Goal: Task Accomplishment & Management: Use online tool/utility

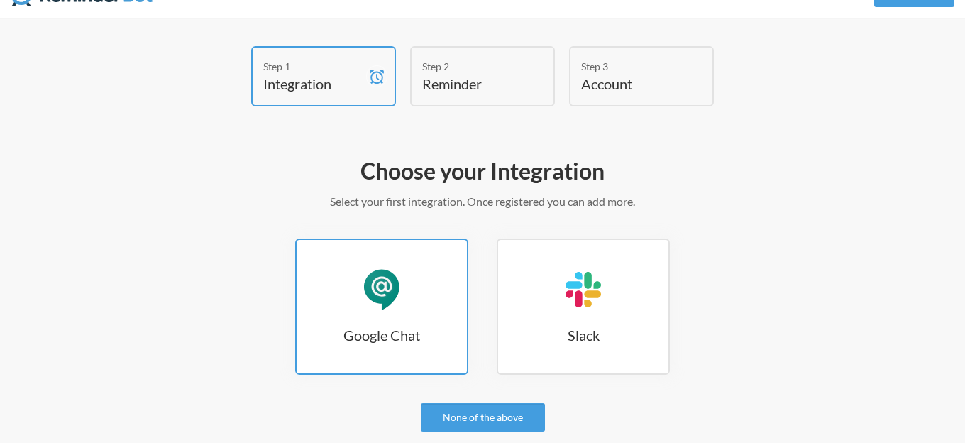
scroll to position [36, 0]
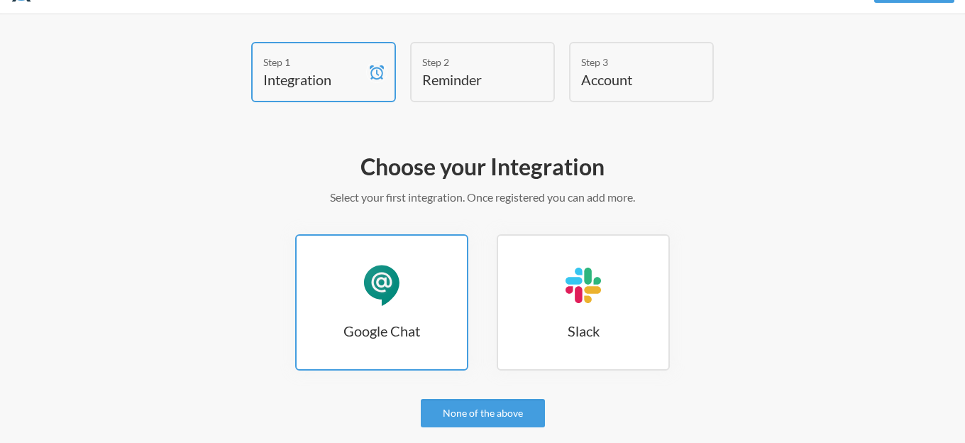
click at [373, 289] on div "Google Chat" at bounding box center [382, 285] width 43 height 43
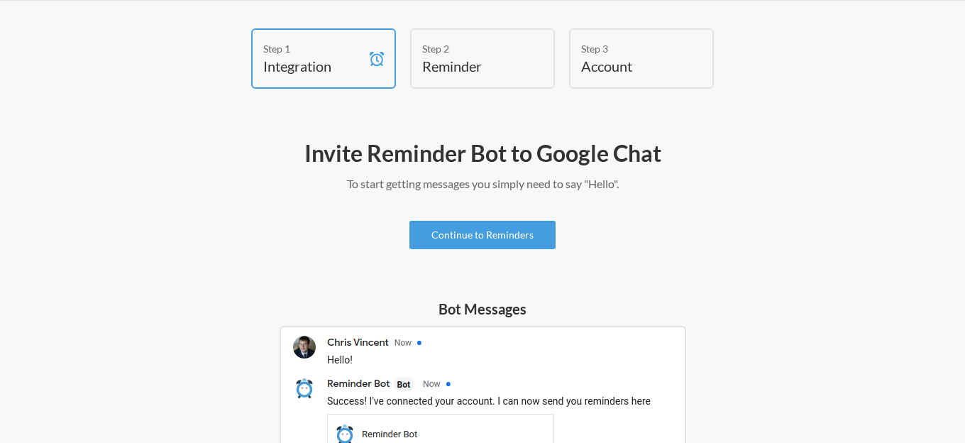
scroll to position [45, 0]
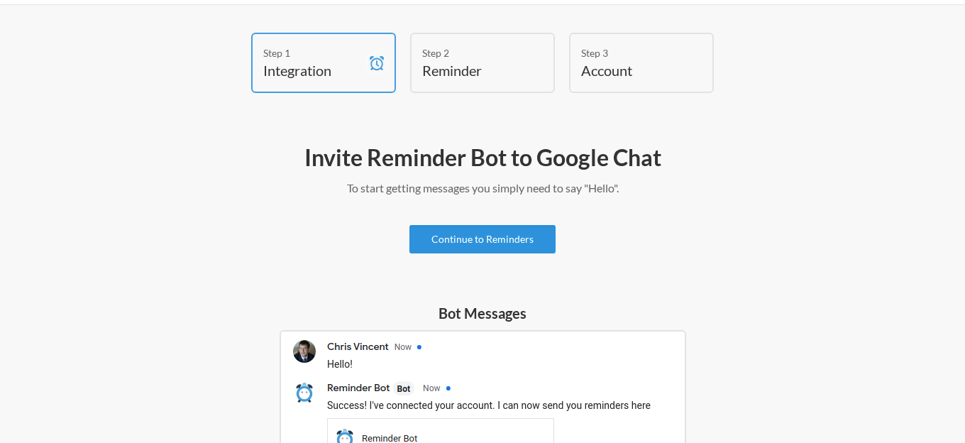
click at [480, 237] on link "Continue to Reminders" at bounding box center [482, 239] width 146 height 28
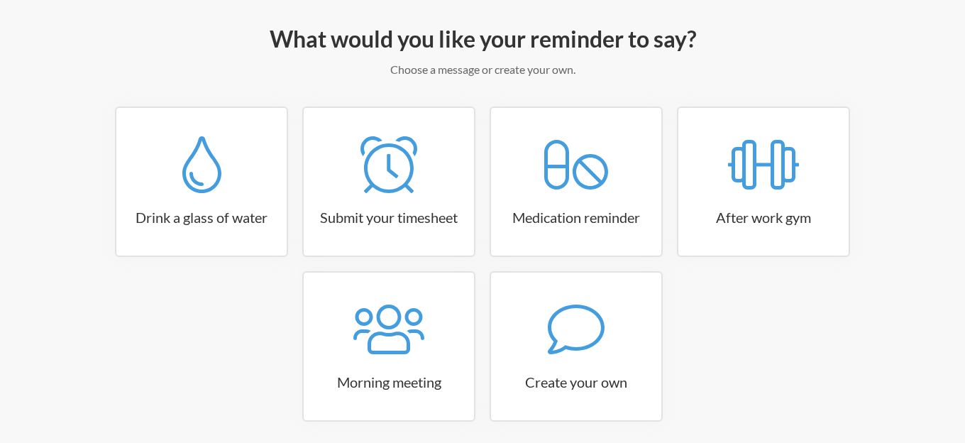
scroll to position [220, 0]
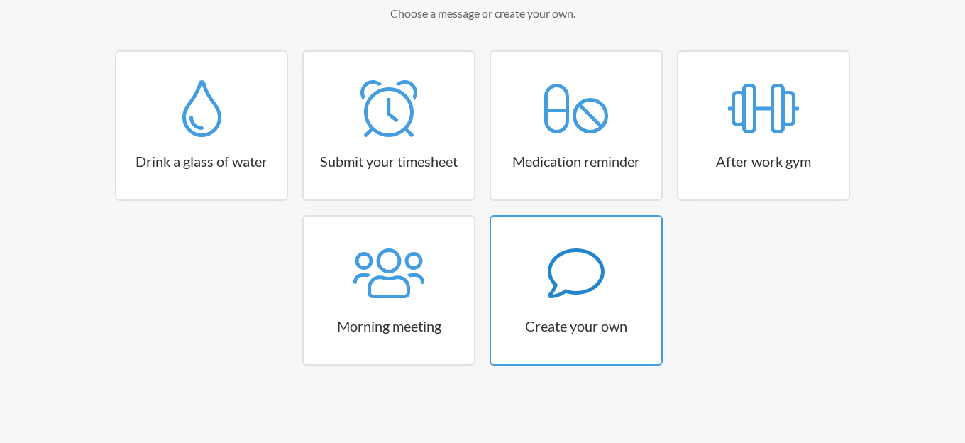
click at [532, 262] on div at bounding box center [576, 273] width 170 height 57
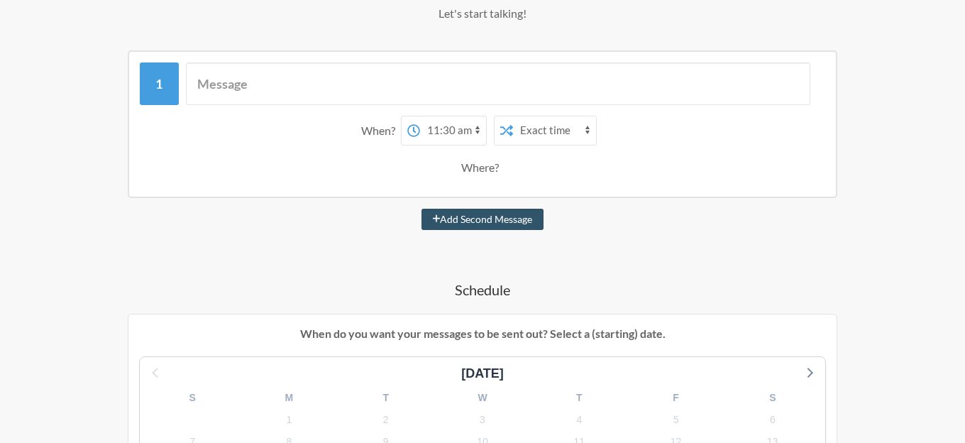
click at [449, 129] on select "12:00 am 12:15 am 12:30 am 12:45 am 1:00 am 1:15 am 1:30 am 1:45 am 2:00 am 2:1…" at bounding box center [453, 130] width 66 height 28
select select "11:45:00"
click at [420, 116] on select "12:00 am 12:15 am 12:30 am 12:45 am 1:00 am 1:15 am 1:30 am 1:45 am 2:00 am 2:1…" at bounding box center [453, 130] width 66 height 28
click at [448, 134] on select "12:00 am 12:15 am 12:30 am 12:45 am 1:00 am 1:15 am 1:30 am 1:45 am 2:00 am 2:1…" at bounding box center [453, 130] width 66 height 28
click at [420, 116] on select "12:00 am 12:15 am 12:30 am 12:45 am 1:00 am 1:15 am 1:30 am 1:45 am 2:00 am 2:1…" at bounding box center [453, 130] width 66 height 28
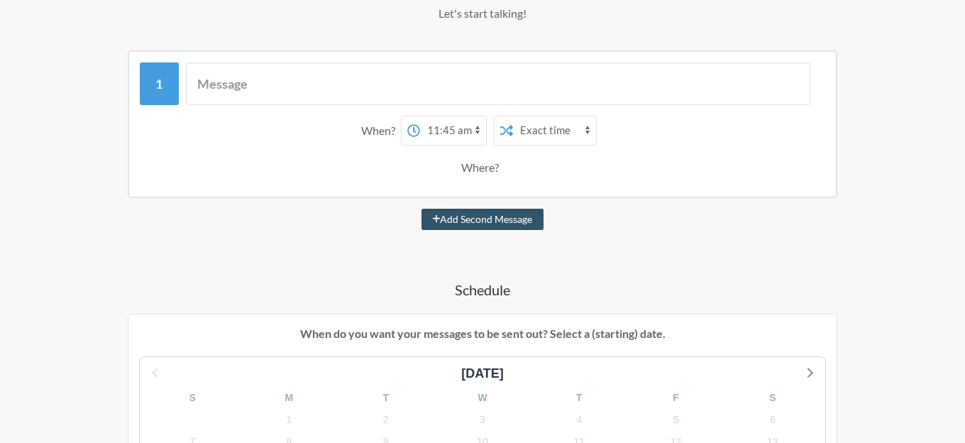
click at [528, 128] on select "Exact time Random time" at bounding box center [554, 130] width 83 height 28
click at [513, 116] on select "Exact time Random time" at bounding box center [554, 130] width 83 height 28
click at [444, 129] on select "12:00 am 12:15 am 12:30 am 12:45 am 1:00 am 1:15 am 1:30 am 1:45 am 2:00 am 2:1…" at bounding box center [453, 130] width 66 height 28
click at [420, 116] on select "12:00 am 12:15 am 12:30 am 12:45 am 1:00 am 1:15 am 1:30 am 1:45 am 2:00 am 2:1…" at bounding box center [453, 130] width 66 height 28
click at [533, 123] on select "Exact time Random time" at bounding box center [554, 130] width 83 height 28
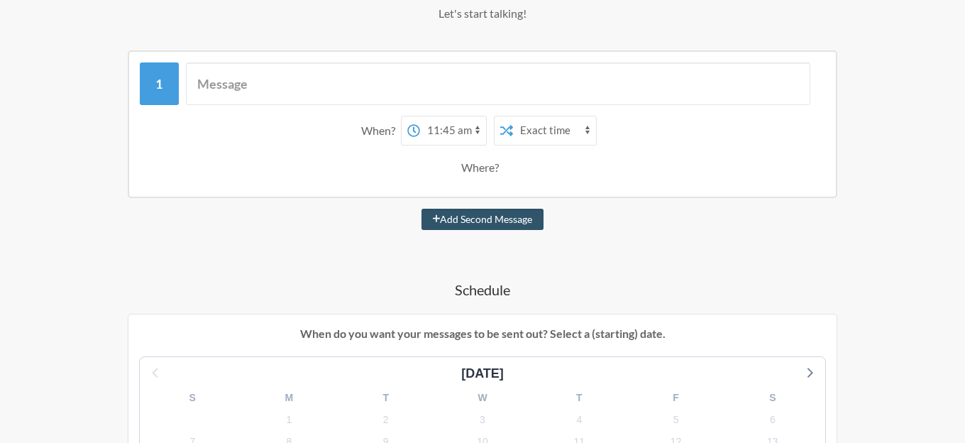
click at [513, 116] on select "Exact time Random time" at bounding box center [554, 130] width 83 height 28
click at [433, 133] on select "12:00 am 12:15 am 12:30 am 12:45 am 1:00 am 1:15 am 1:30 am 1:45 am 2:00 am 2:1…" at bounding box center [453, 130] width 66 height 28
click at [456, 136] on select "12:00 am 12:15 am 12:30 am 12:45 am 1:00 am 1:15 am 1:30 am 1:45 am 2:00 am 2:1…" at bounding box center [453, 130] width 66 height 28
click at [478, 127] on select "12:00 am 12:15 am 12:30 am 12:45 am 1:00 am 1:15 am 1:30 am 1:45 am 2:00 am 2:1…" at bounding box center [453, 130] width 66 height 28
click at [420, 116] on select "12:00 am 12:15 am 12:30 am 12:45 am 1:00 am 1:15 am 1:30 am 1:45 am 2:00 am 2:1…" at bounding box center [453, 130] width 66 height 28
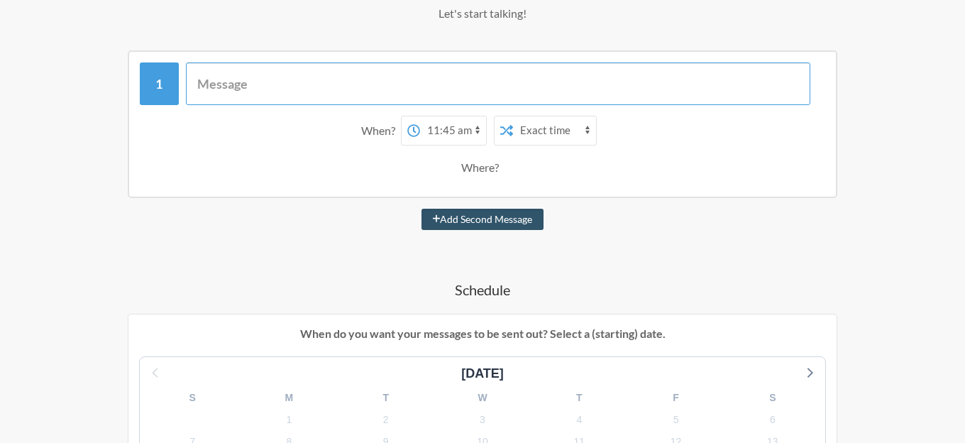
click at [403, 83] on input "text" at bounding box center [498, 83] width 625 height 43
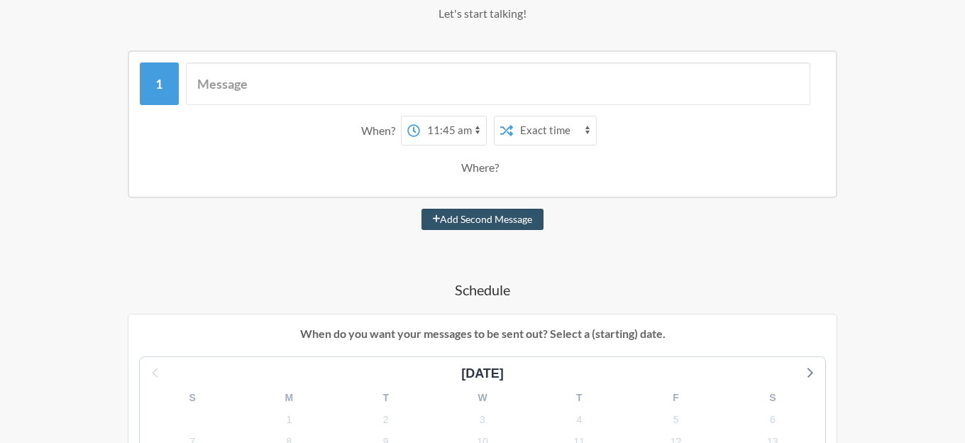
click at [538, 131] on select "Exact time Random time" at bounding box center [554, 130] width 83 height 28
select select "true"
click at [513, 116] on select "Exact time Random time" at bounding box center [554, 130] width 83 height 28
click at [447, 136] on select "12:00 am 12:15 am 12:30 am 12:45 am 1:00 am 1:15 am 1:30 am 1:45 am 2:00 am 2:1…" at bounding box center [453, 130] width 66 height 28
click at [420, 116] on select "12:00 am 12:15 am 12:30 am 12:45 am 1:00 am 1:15 am 1:30 am 1:45 am 2:00 am 2:1…" at bounding box center [453, 130] width 66 height 28
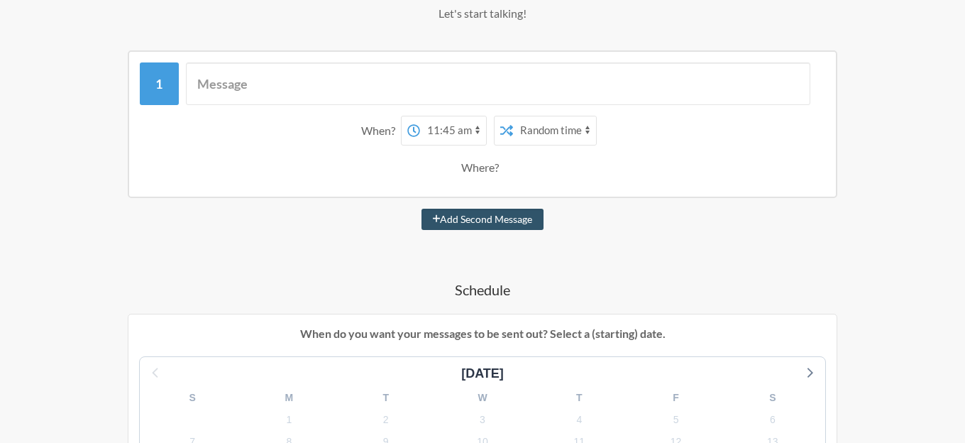
click at [450, 133] on select "12:00 am 12:15 am 12:30 am 12:45 am 1:00 am 1:15 am 1:30 am 1:45 am 2:00 am 2:1…" at bounding box center [453, 130] width 66 height 28
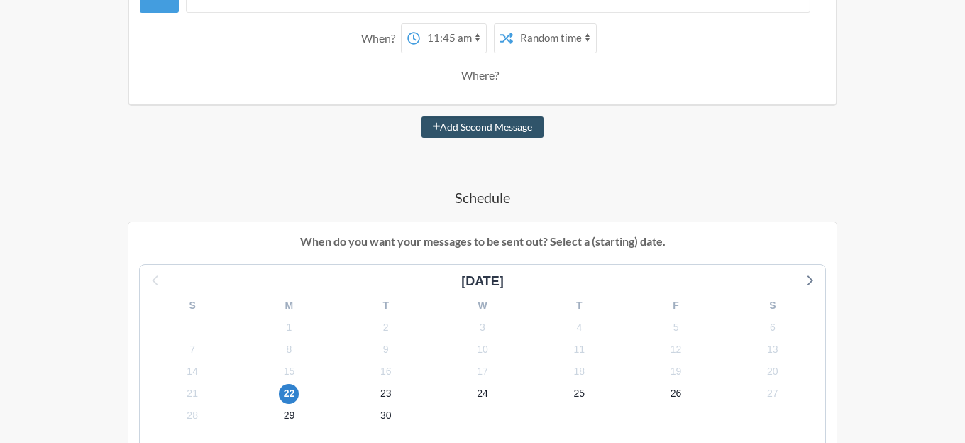
scroll to position [289, 0]
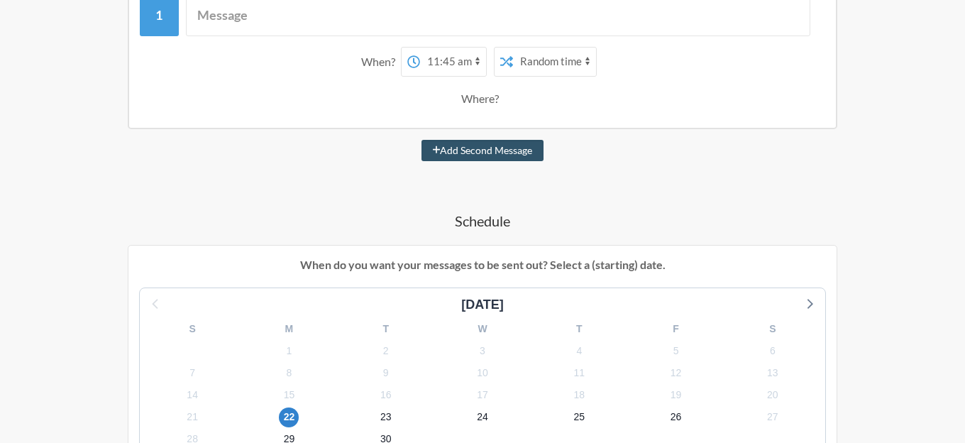
click at [480, 100] on div "Where?" at bounding box center [482, 99] width 43 height 30
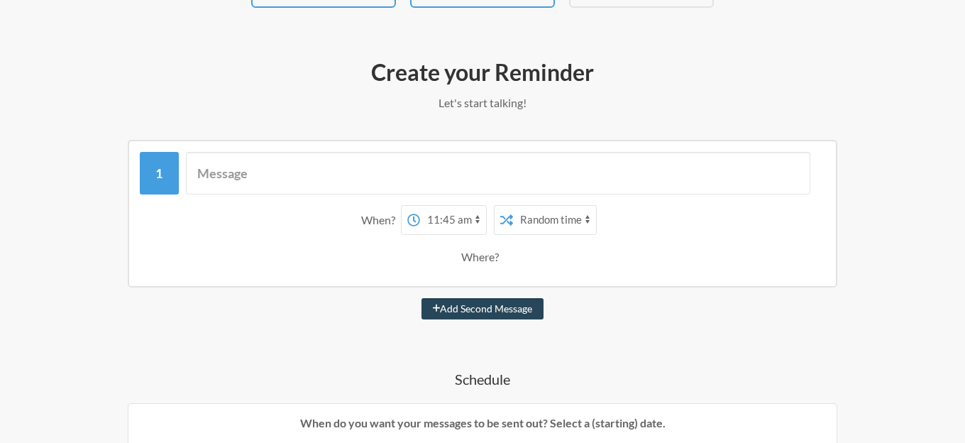
scroll to position [131, 0]
click at [471, 188] on input "text" at bounding box center [498, 172] width 625 height 43
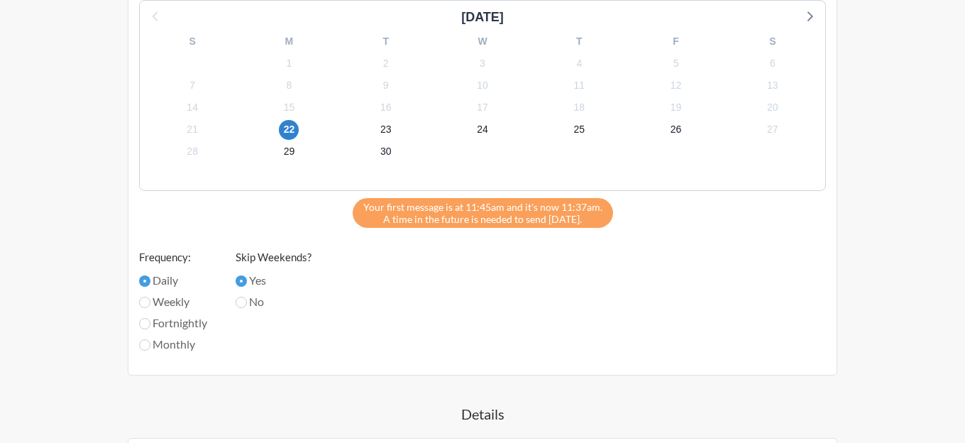
scroll to position [605, 0]
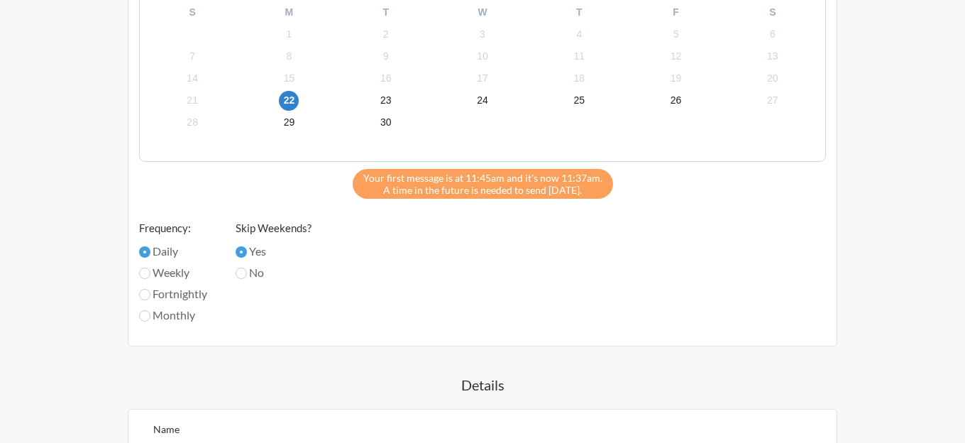
type input "Start Planning for LUNCH TRANSITIONS"
click at [236, 270] on div "September 2025 S M T W T F S 31 1 2 3 4 5 6 7 8 9 10 11 12 13 14 15 16 17 18 19…" at bounding box center [482, 153] width 687 height 365
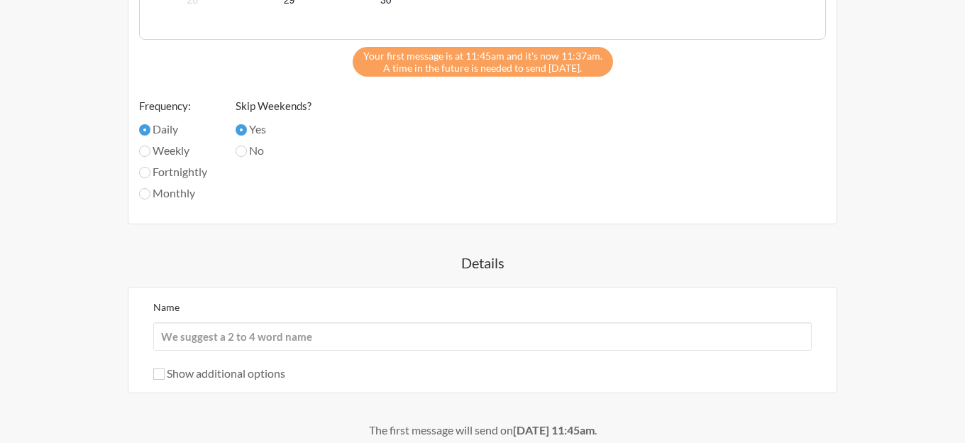
scroll to position [739, 0]
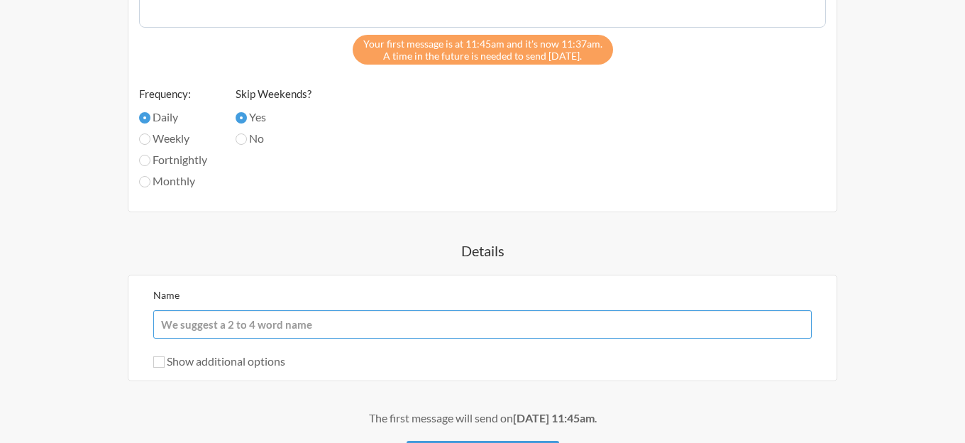
click at [346, 326] on input "Name" at bounding box center [482, 324] width 659 height 28
click at [378, 263] on div "Start Planning for LUNCH TRANSITIONS When? 12:00 am 12:15 am 12:30 am 12:45 am …" at bounding box center [482, 6] width 823 height 950
click at [165, 362] on label "Show additional options" at bounding box center [219, 360] width 132 height 13
click at [165, 362] on input "Show additional options" at bounding box center [158, 361] width 11 height 11
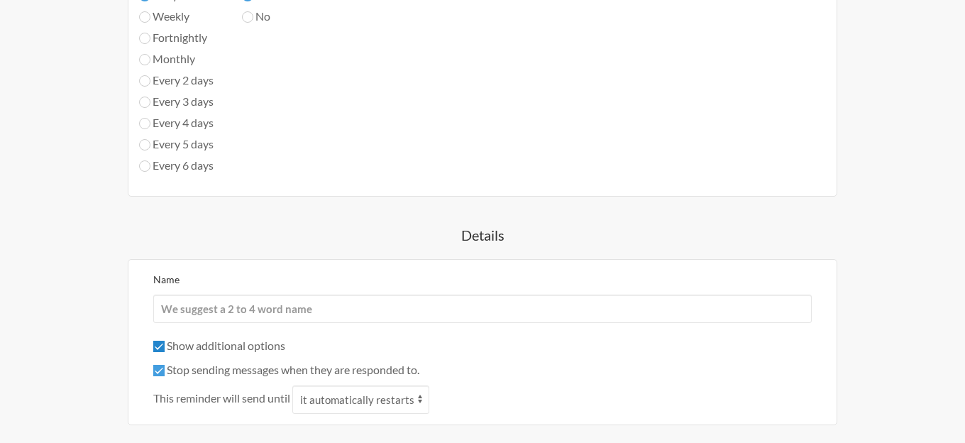
scroll to position [896, 0]
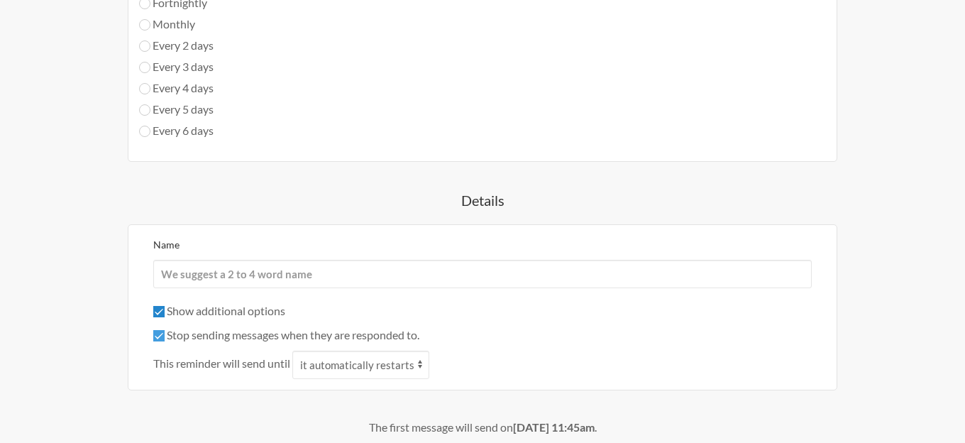
click at [158, 315] on input "Show additional options" at bounding box center [158, 311] width 11 height 11
checkbox input "false"
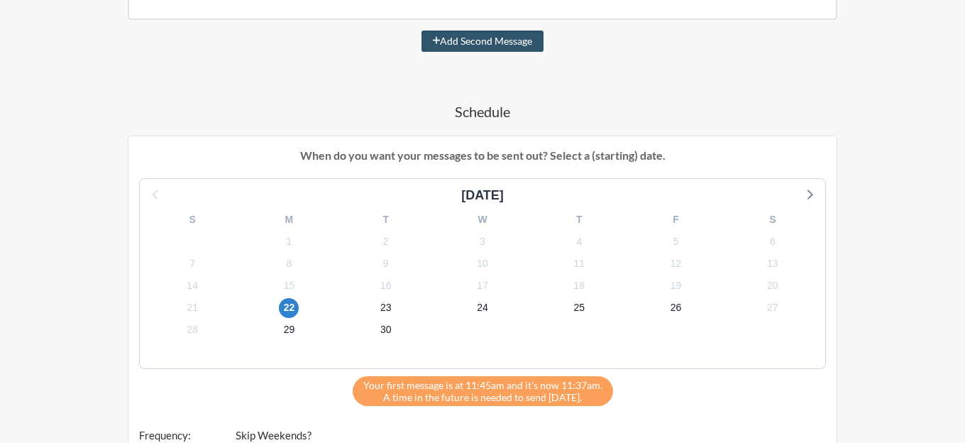
scroll to position [189, 0]
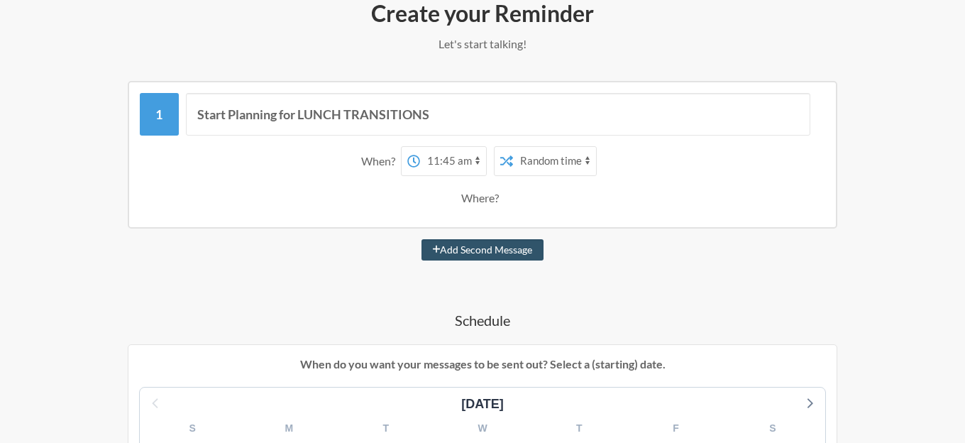
click at [478, 203] on div "Where?" at bounding box center [482, 198] width 43 height 30
click at [472, 243] on button "Add Second Message" at bounding box center [483, 249] width 123 height 21
select select "12:45:00"
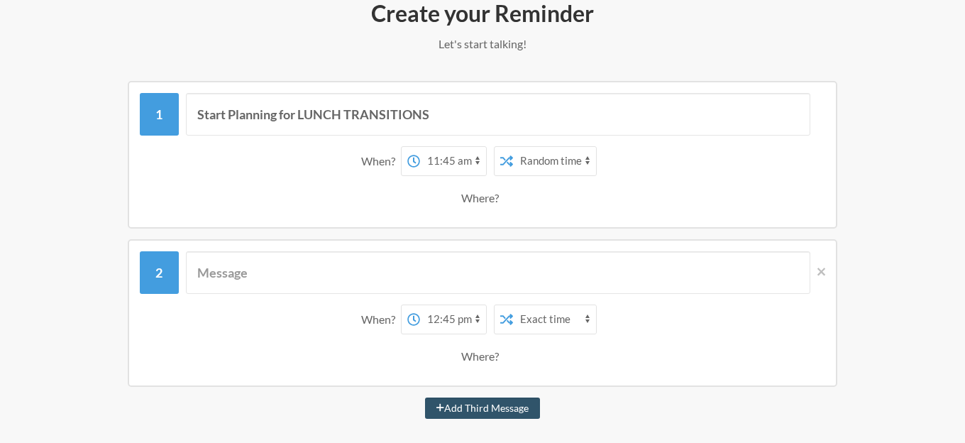
click at [826, 265] on div "When? 12:00 am 12:15 am 12:30 am 12:45 am 1:00 am 1:15 am 1:30 am 1:45 am 2:00 …" at bounding box center [483, 313] width 710 height 148
click at [826, 266] on div "When? 12:00 am 12:15 am 12:30 am 12:45 am 1:00 am 1:15 am 1:30 am 1:45 am 2:00 …" at bounding box center [483, 313] width 710 height 148
click at [824, 270] on icon at bounding box center [822, 271] width 8 height 13
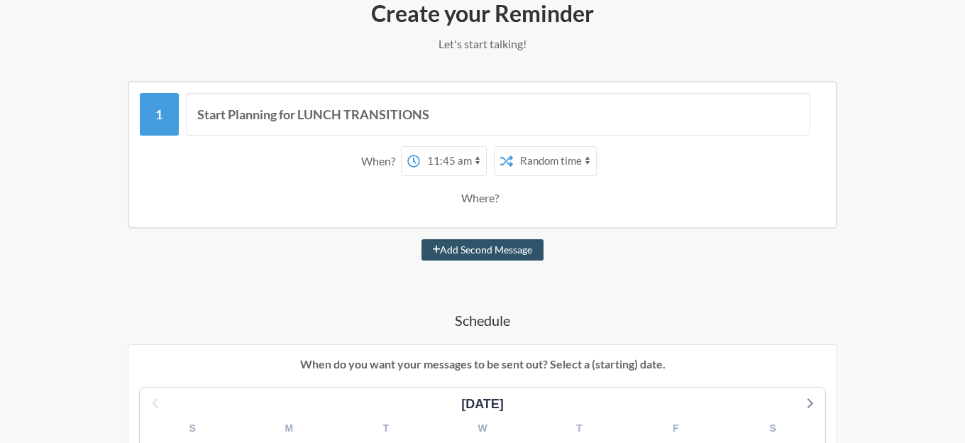
click at [497, 197] on div "Where?" at bounding box center [482, 198] width 43 height 30
click at [486, 196] on div "Where?" at bounding box center [482, 198] width 43 height 30
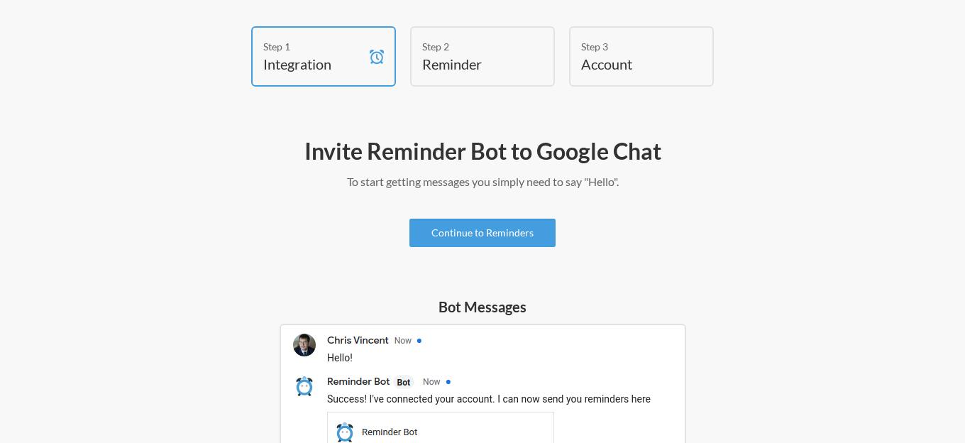
scroll to position [8, 0]
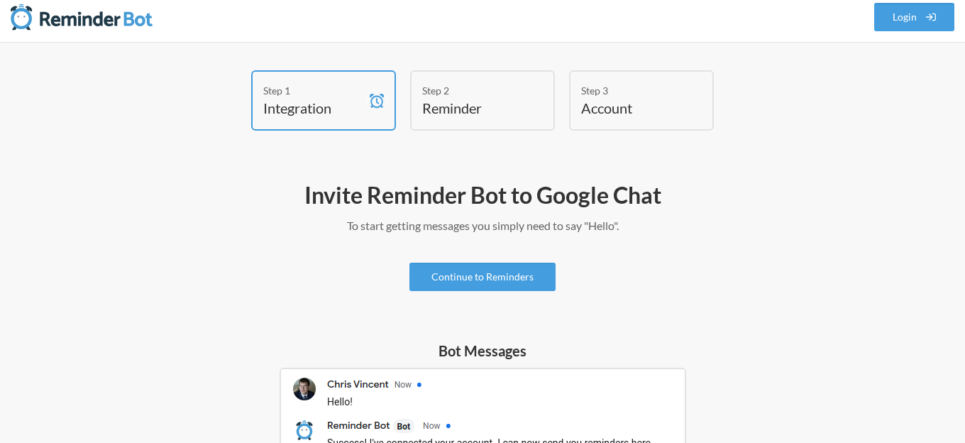
click at [351, 101] on h4 "Integration" at bounding box center [312, 108] width 99 height 20
click at [480, 281] on link "Continue to Reminders" at bounding box center [482, 277] width 146 height 28
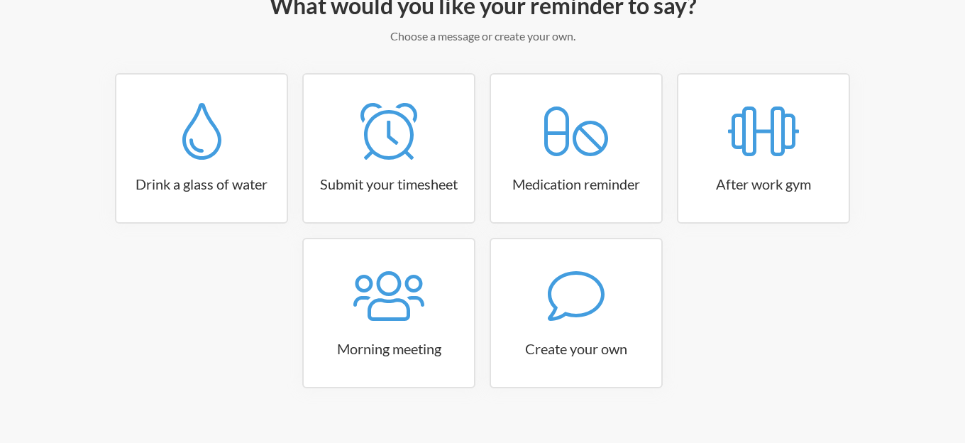
scroll to position [217, 0]
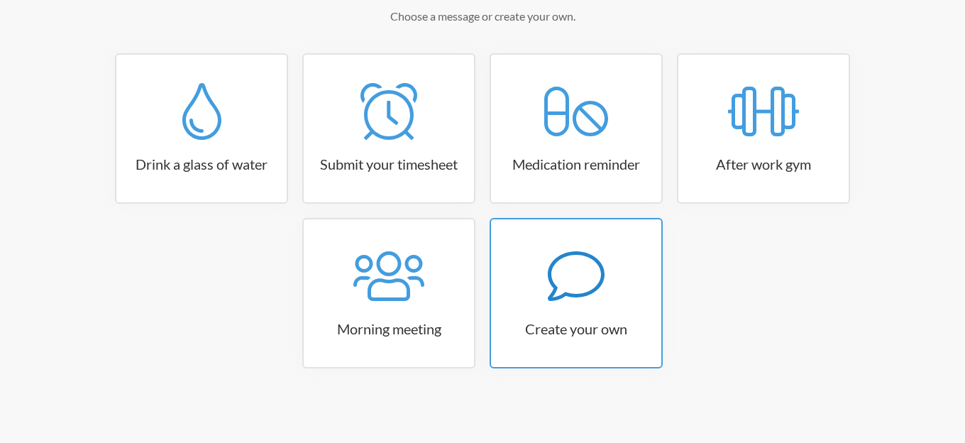
click at [535, 278] on div at bounding box center [576, 276] width 170 height 57
select select "11:30:00"
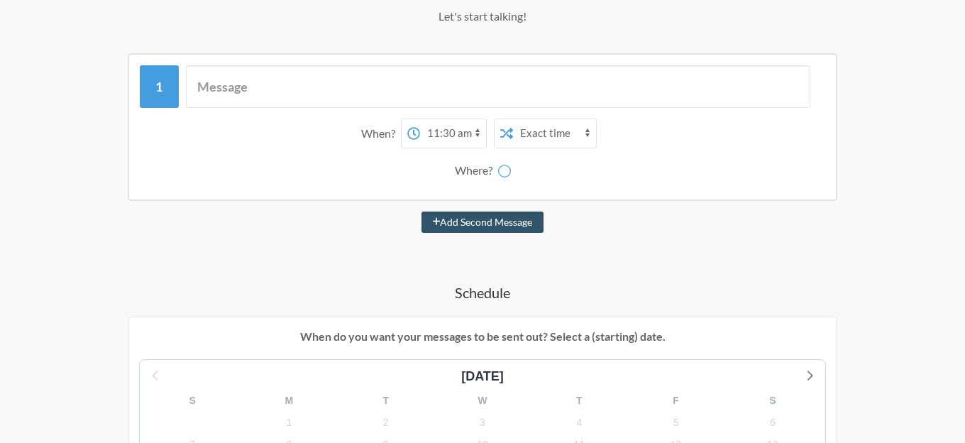
select select "spaces/AAAA1zG4ygw"
click at [457, 133] on select "12:00 am 12:15 am 12:30 am 12:45 am 1:00 am 1:15 am 1:30 am 1:45 am 2:00 am 2:1…" at bounding box center [453, 133] width 66 height 28
select select "11:45:00"
click at [420, 119] on select "12:00 am 12:15 am 12:30 am 12:45 am 1:00 am 1:15 am 1:30 am 1:45 am 2:00 am 2:1…" at bounding box center [453, 133] width 66 height 28
click at [451, 136] on select "12:00 am 12:15 am 12:30 am 12:45 am 1:00 am 1:15 am 1:30 am 1:45 am 2:00 am 2:1…" at bounding box center [453, 133] width 66 height 28
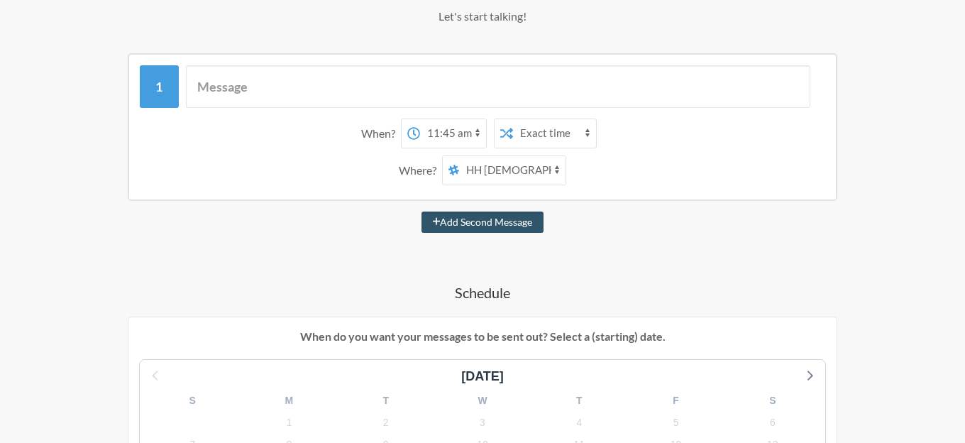
click at [505, 136] on icon at bounding box center [506, 133] width 13 height 13
click at [559, 133] on select "Exact time Random time" at bounding box center [554, 133] width 83 height 28
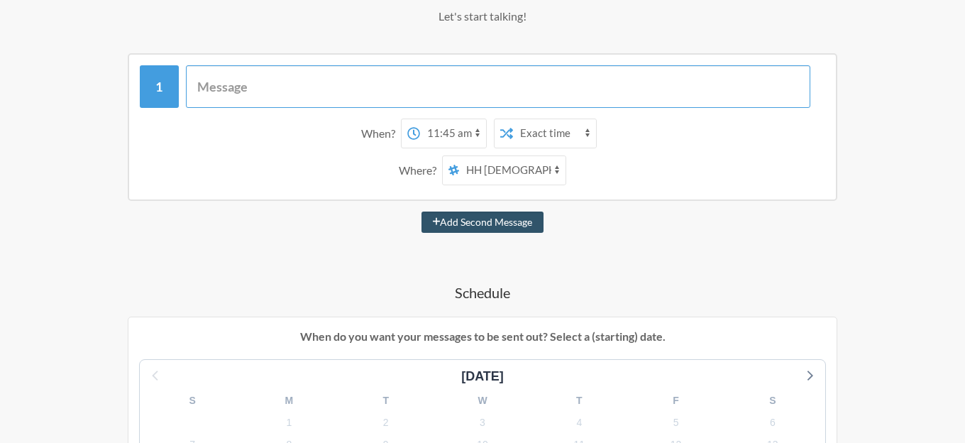
click at [368, 79] on input "text" at bounding box center [498, 86] width 625 height 43
type input "Start Planning for LUNCH TRANSITIONS"
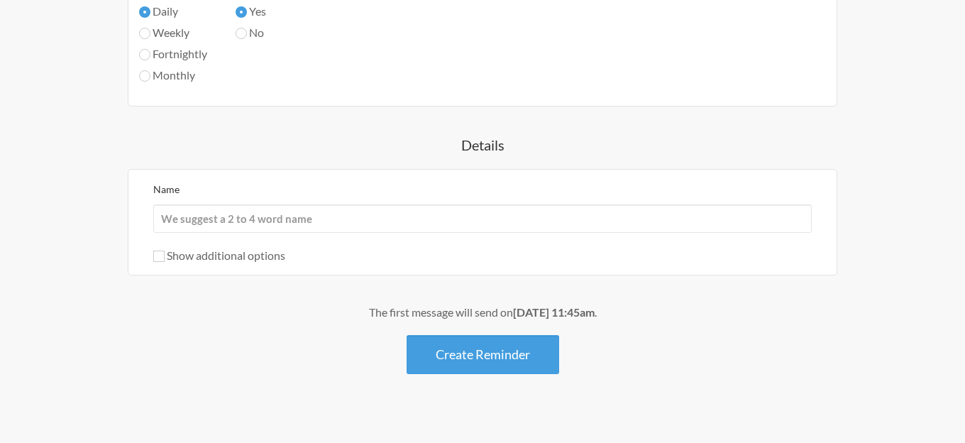
scroll to position [862, 0]
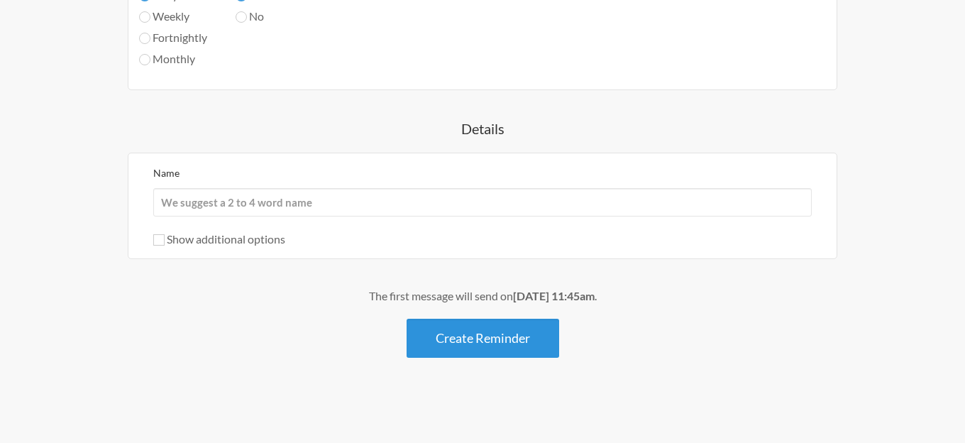
click at [460, 348] on button "Create Reminder" at bounding box center [483, 338] width 153 height 39
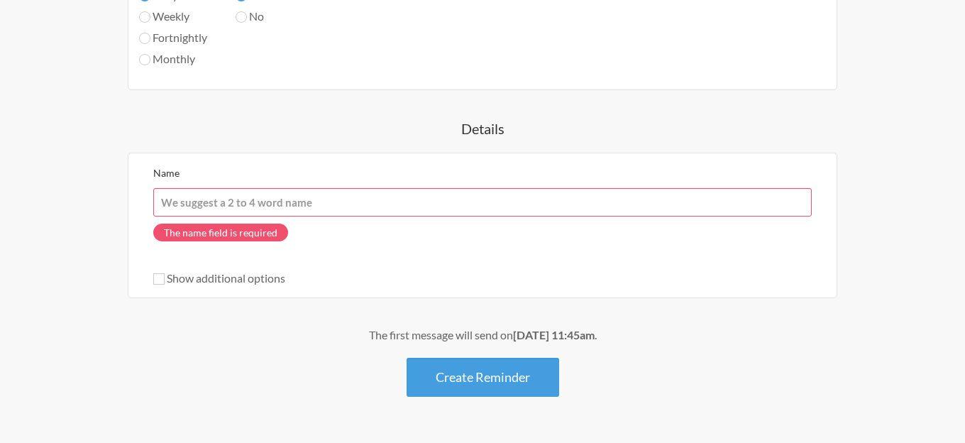
click at [320, 200] on input "Name" at bounding box center [482, 202] width 659 height 28
click at [153, 287] on div "Name The name field is required Show additional options Hide this reminder from…" at bounding box center [483, 225] width 710 height 145
click at [155, 287] on div "Name The name field is required Show additional options Hide this reminder from…" at bounding box center [483, 225] width 710 height 145
click at [155, 286] on div "Show additional options" at bounding box center [482, 278] width 659 height 17
click at [156, 285] on div "Show additional options" at bounding box center [482, 278] width 659 height 17
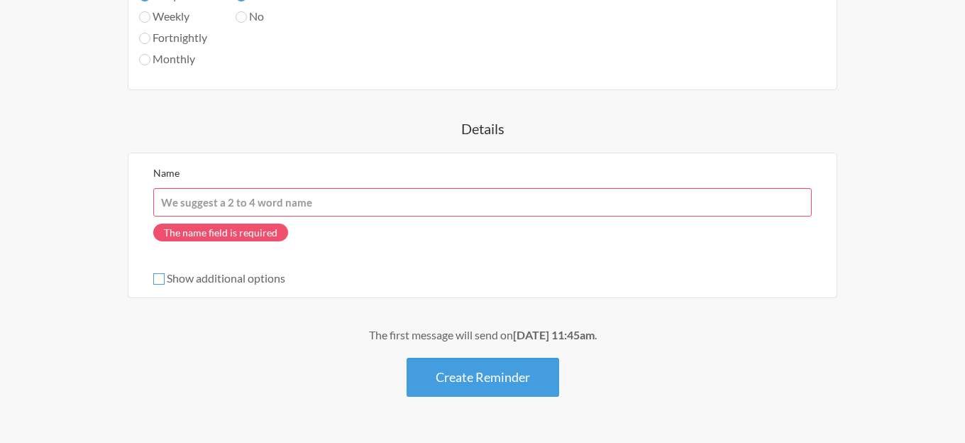
click at [156, 283] on input "Show additional options" at bounding box center [158, 278] width 11 height 11
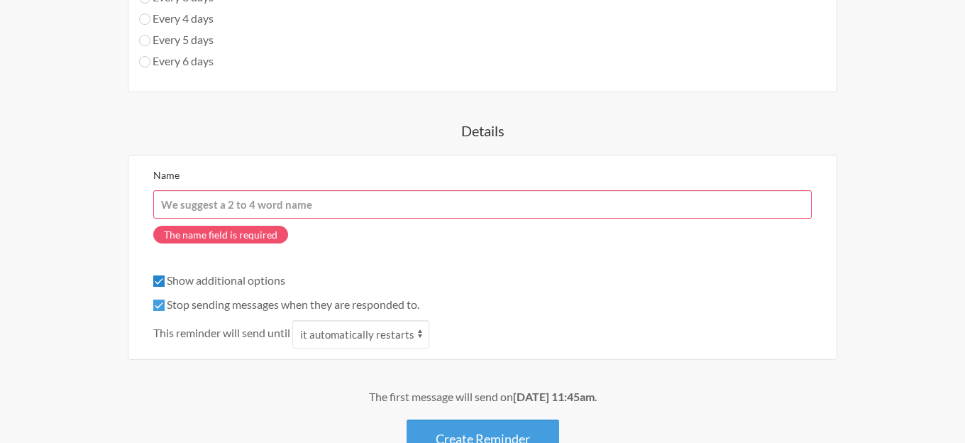
scroll to position [967, 0]
click at [159, 280] on input "Show additional options" at bounding box center [158, 280] width 11 height 11
checkbox input "false"
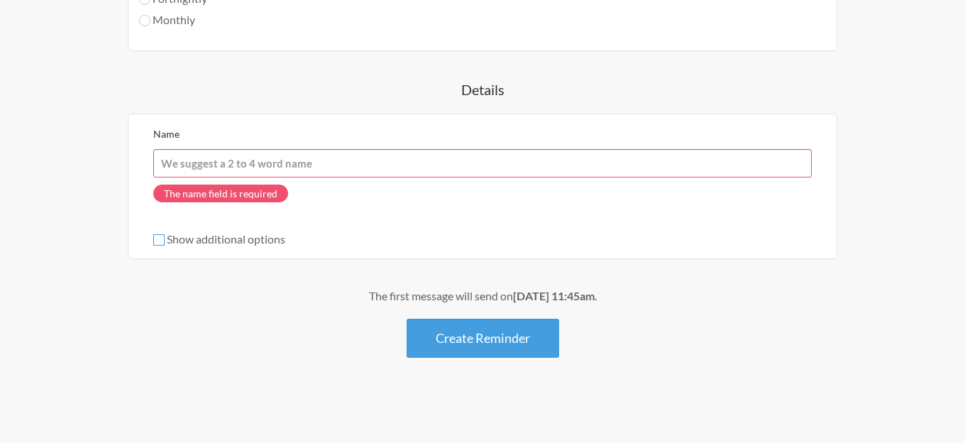
scroll to position [901, 0]
click at [218, 170] on input "Name" at bounding box center [482, 163] width 659 height 28
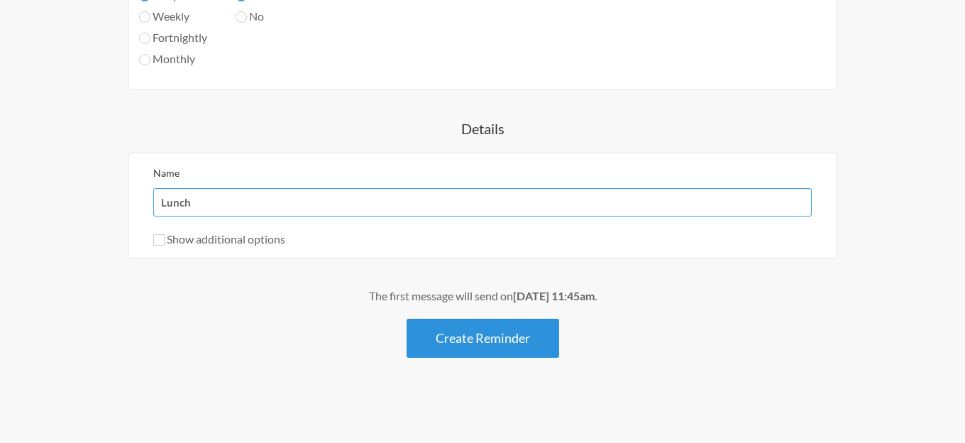
type input "Lunch"
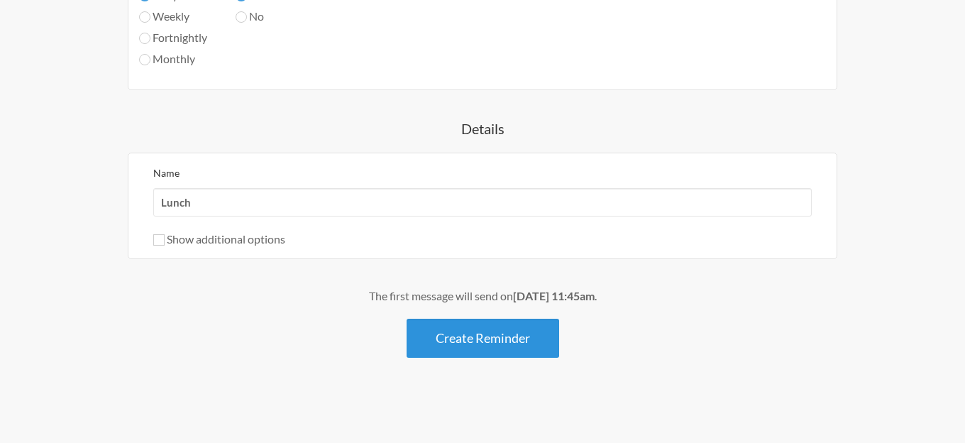
click at [474, 345] on button "Create Reminder" at bounding box center [483, 338] width 153 height 39
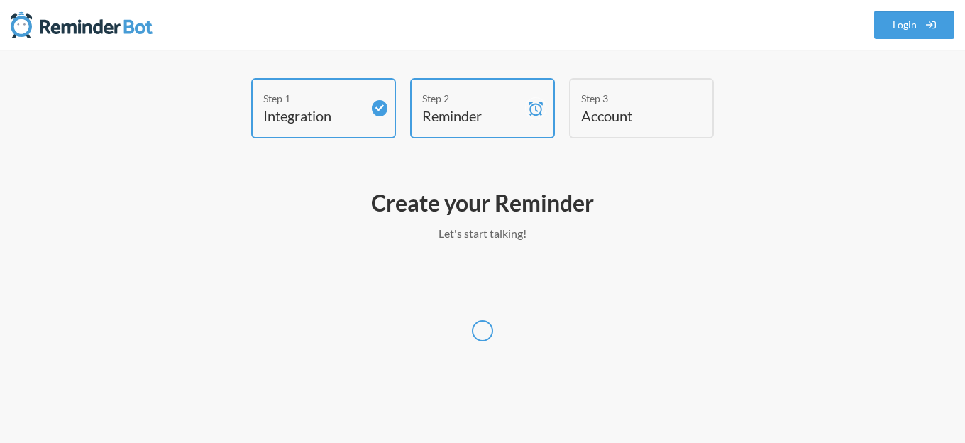
scroll to position [0, 0]
select select "America/Chicago"
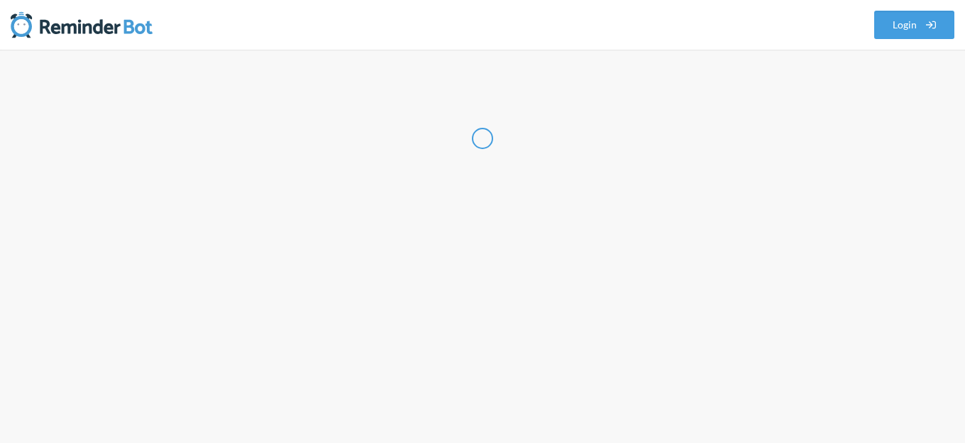
select select "US"
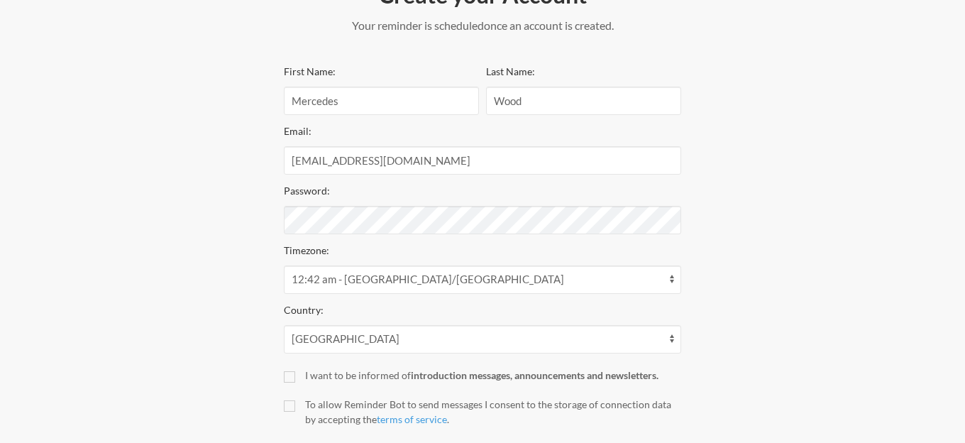
scroll to position [236, 0]
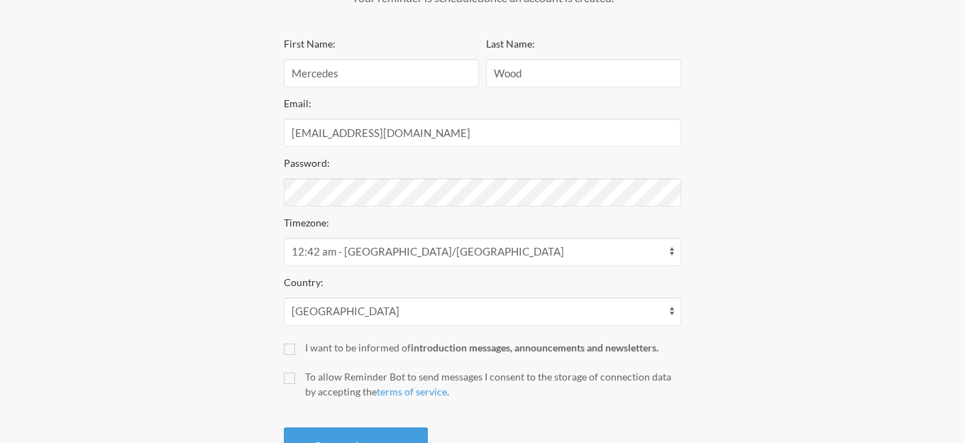
click at [295, 377] on label "To allow Reminder Bot to send messages I consent to the storage of connection d…" at bounding box center [482, 384] width 397 height 30
click at [295, 377] on input "To allow Reminder Bot to send messages I consent to the storage of connection d…" at bounding box center [289, 378] width 11 height 11
checkbox input "true"
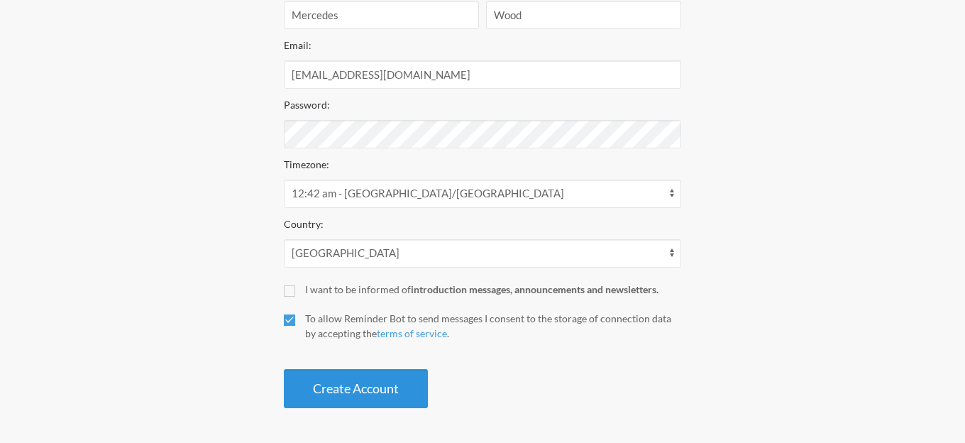
click at [339, 383] on button "Create Account" at bounding box center [356, 388] width 144 height 39
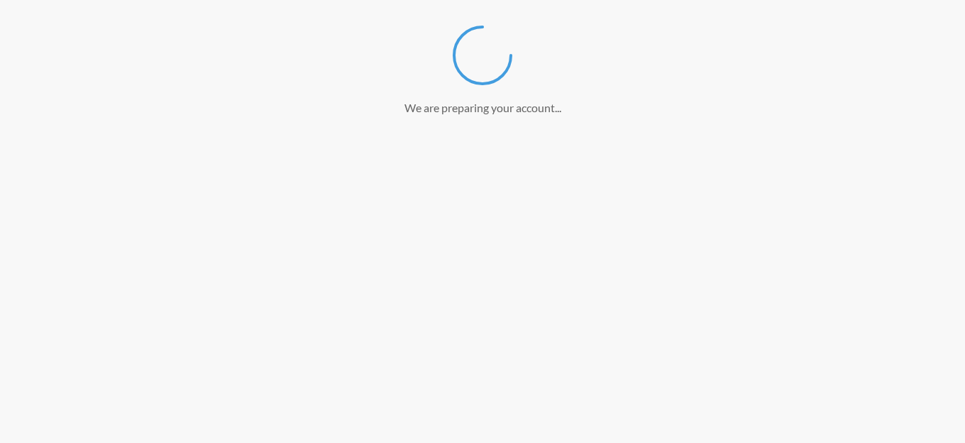
scroll to position [241, 0]
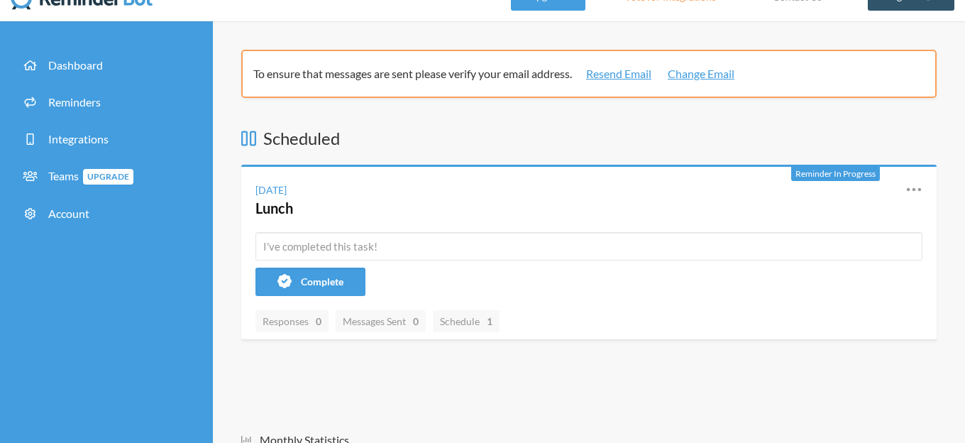
scroll to position [32, 0]
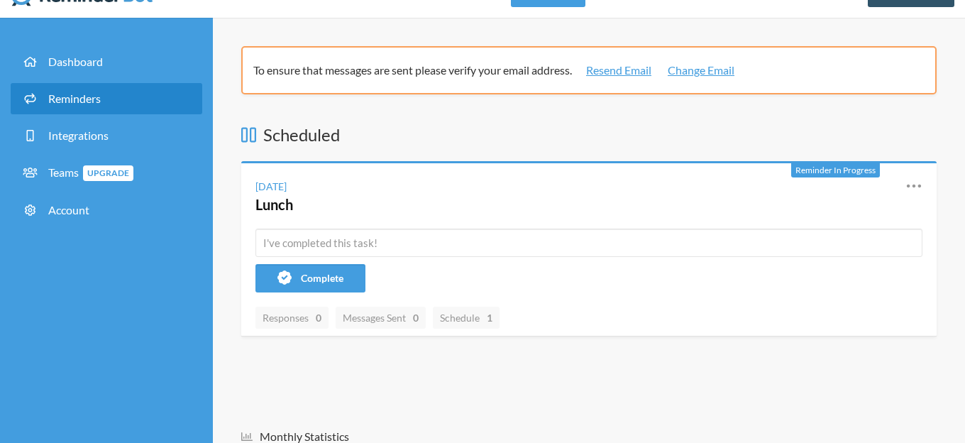
click at [92, 98] on span "Reminders" at bounding box center [74, 98] width 53 height 13
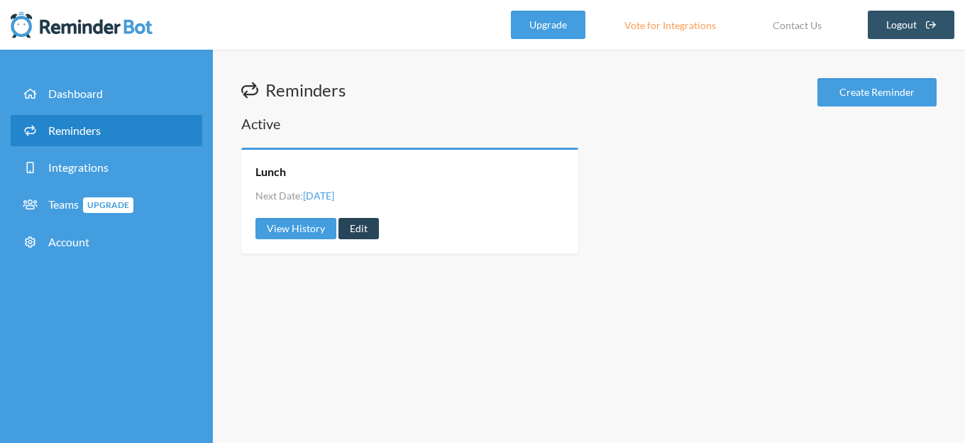
click at [367, 226] on link "Edit" at bounding box center [359, 228] width 40 height 21
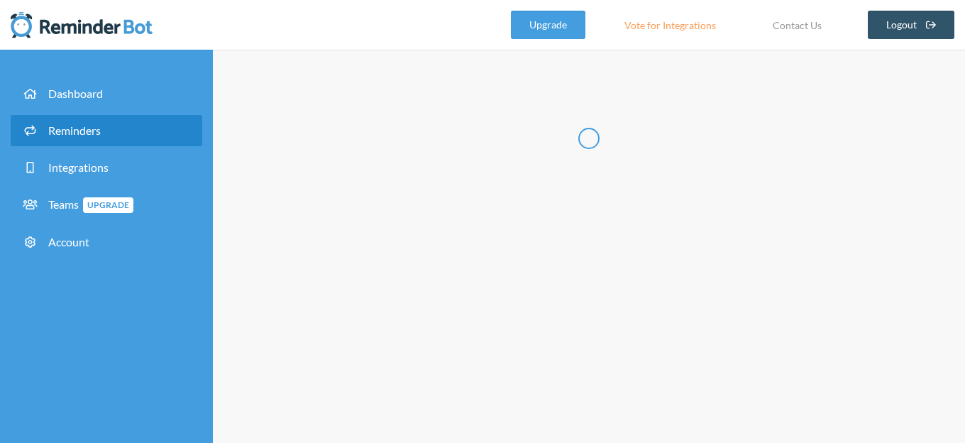
type input "Lunch"
select select "11:45:00"
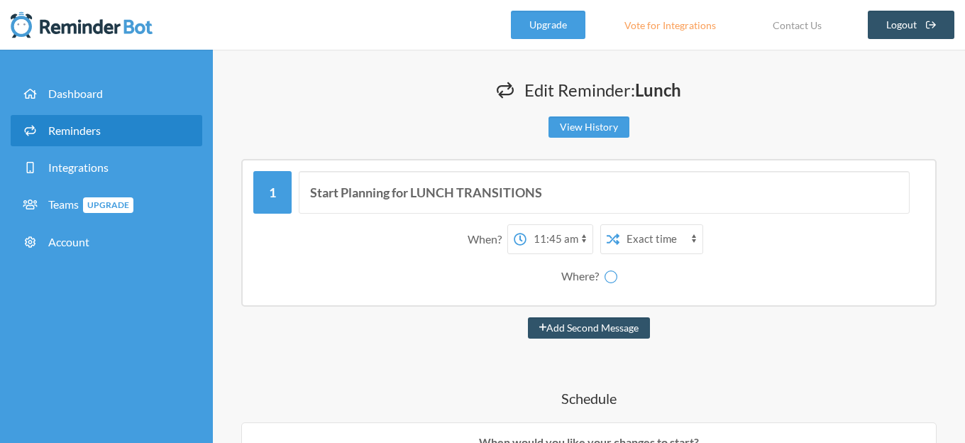
select select "spaces/AAAA1zG4ygw"
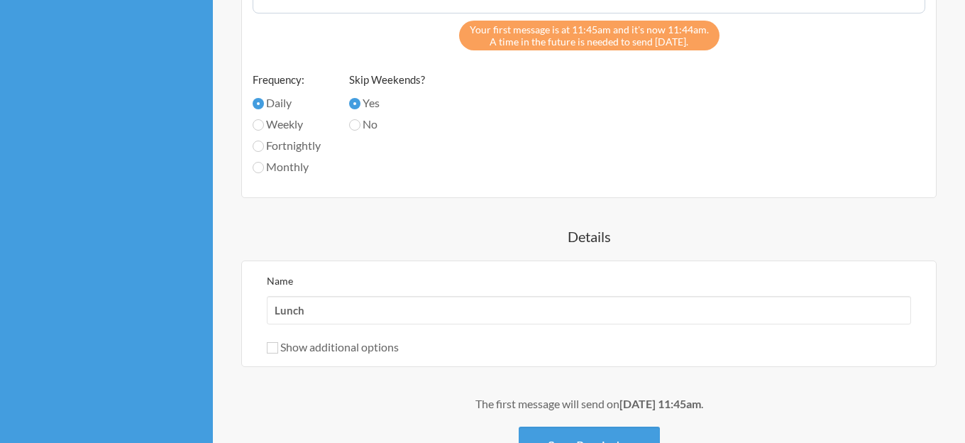
scroll to position [747, 0]
